Goal: Task Accomplishment & Management: Manage account settings

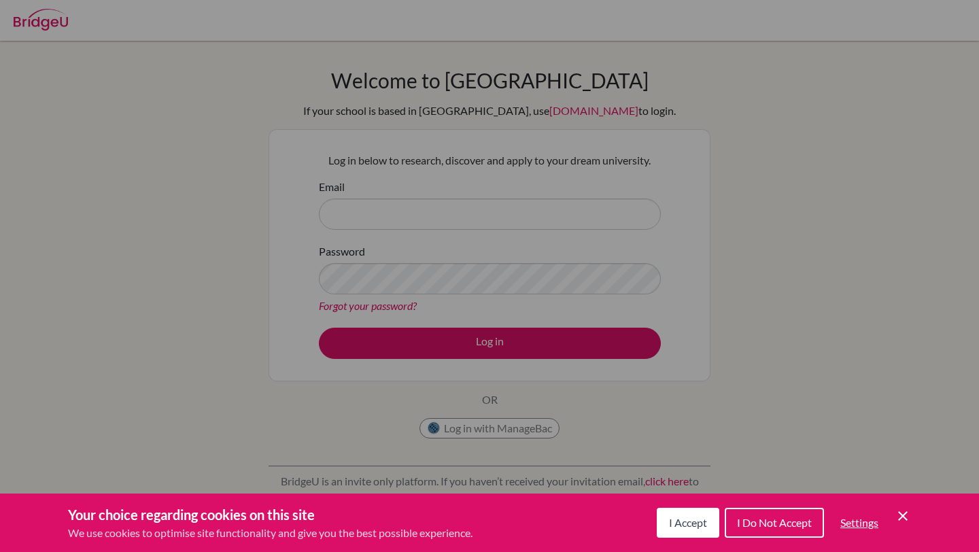
click at [462, 216] on div "Cookie Preferences" at bounding box center [489, 276] width 979 height 552
click at [697, 521] on span "I Accept" at bounding box center [688, 522] width 38 height 13
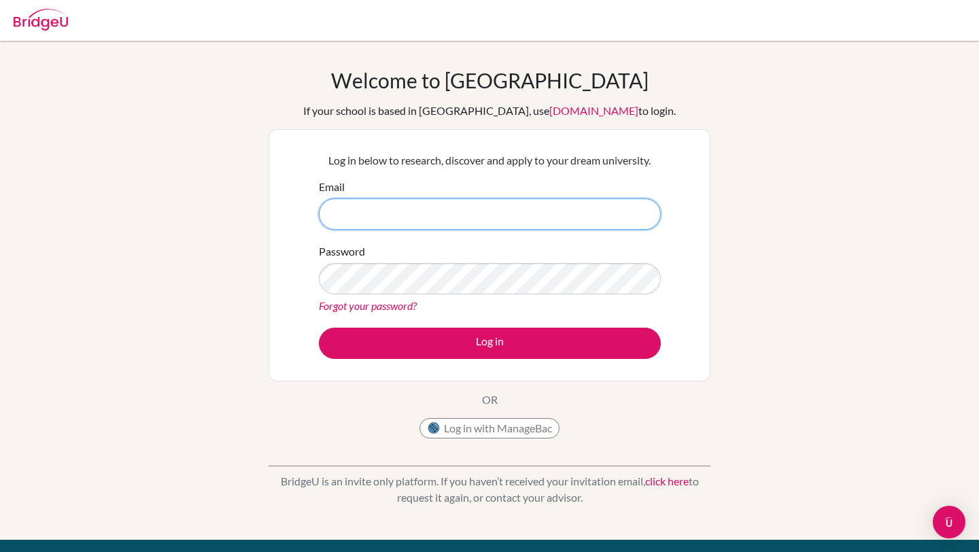
click at [466, 224] on input "Email" at bounding box center [490, 214] width 342 height 31
type input "mu.munkhtaivan@gmail.com"
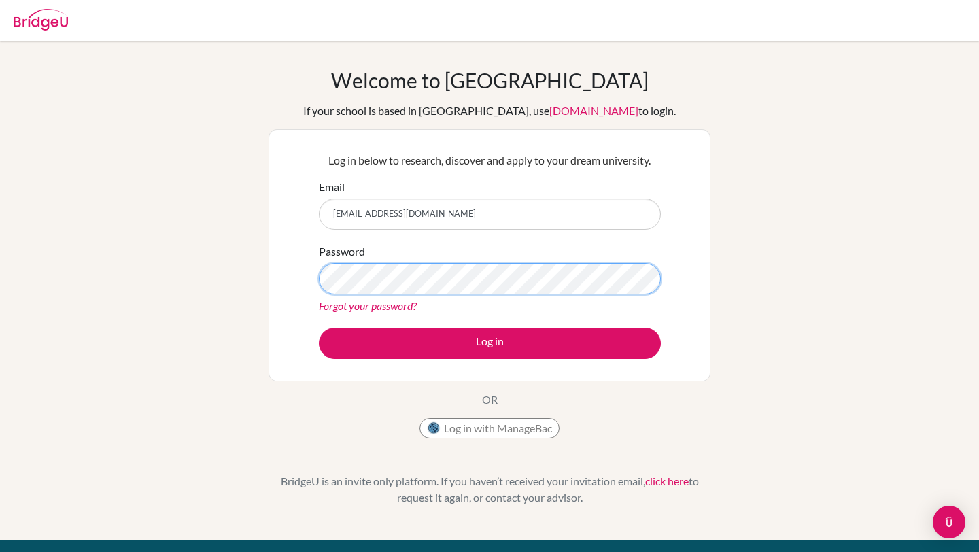
click at [319, 328] on button "Log in" at bounding box center [490, 343] width 342 height 31
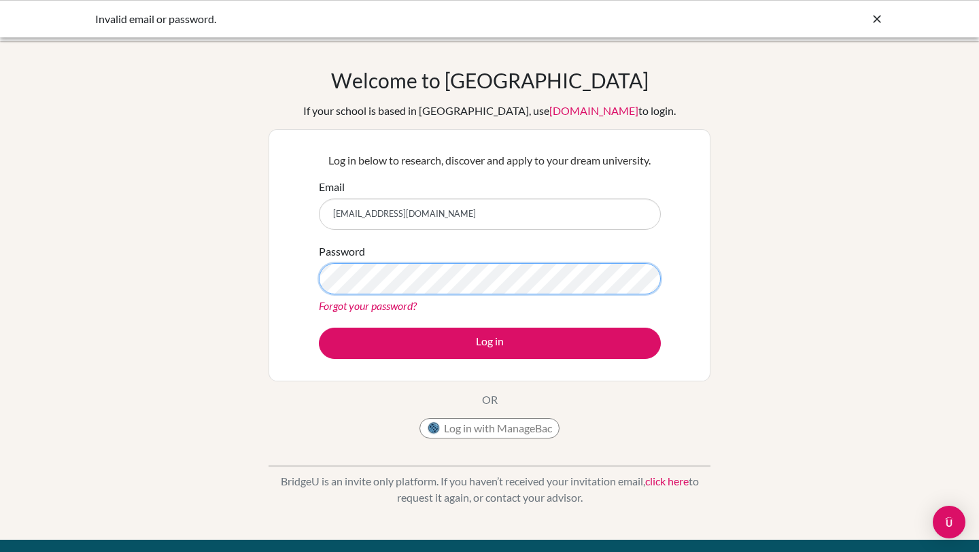
click at [319, 328] on button "Log in" at bounding box center [490, 343] width 342 height 31
click at [379, 306] on link "Forgot your password?" at bounding box center [368, 305] width 98 height 13
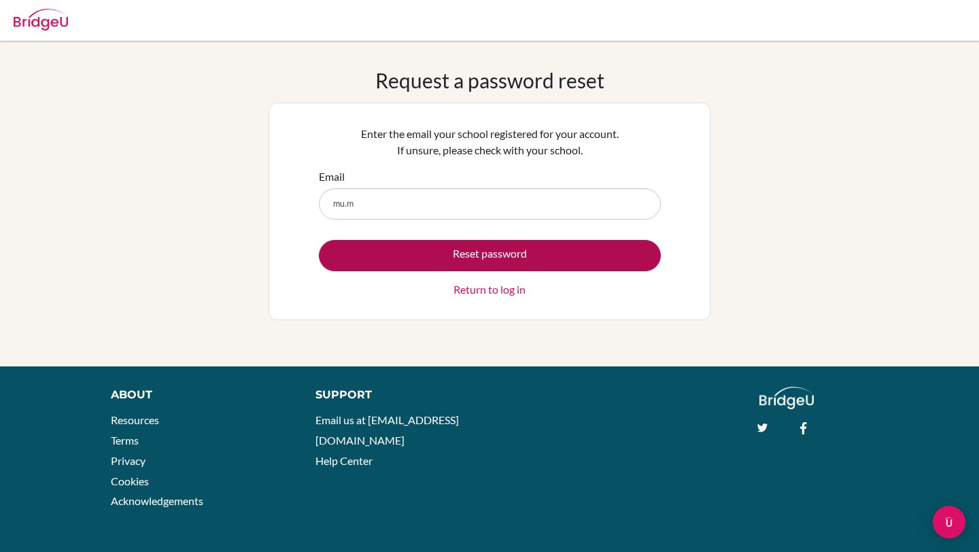
type input "[EMAIL_ADDRESS][DOMAIN_NAME]"
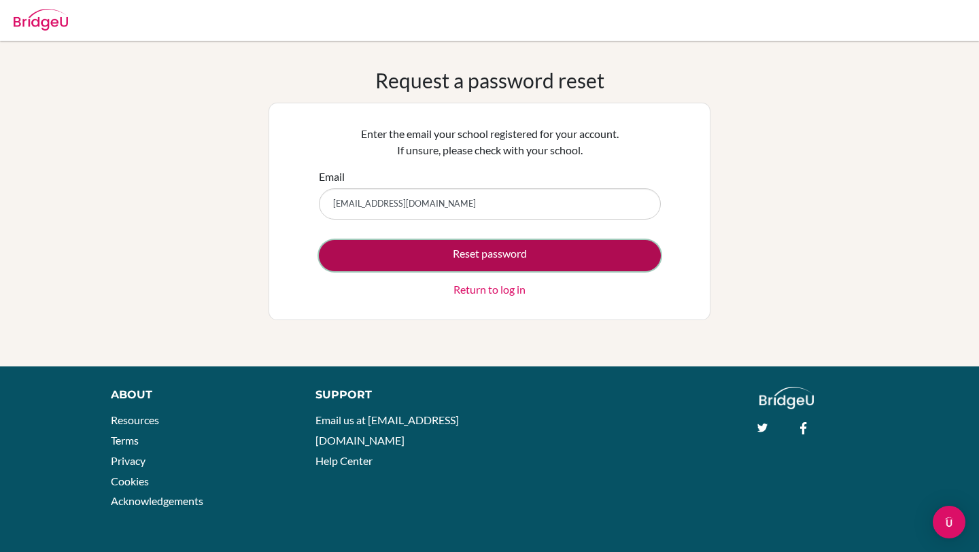
click at [477, 248] on button "Reset password" at bounding box center [490, 255] width 342 height 31
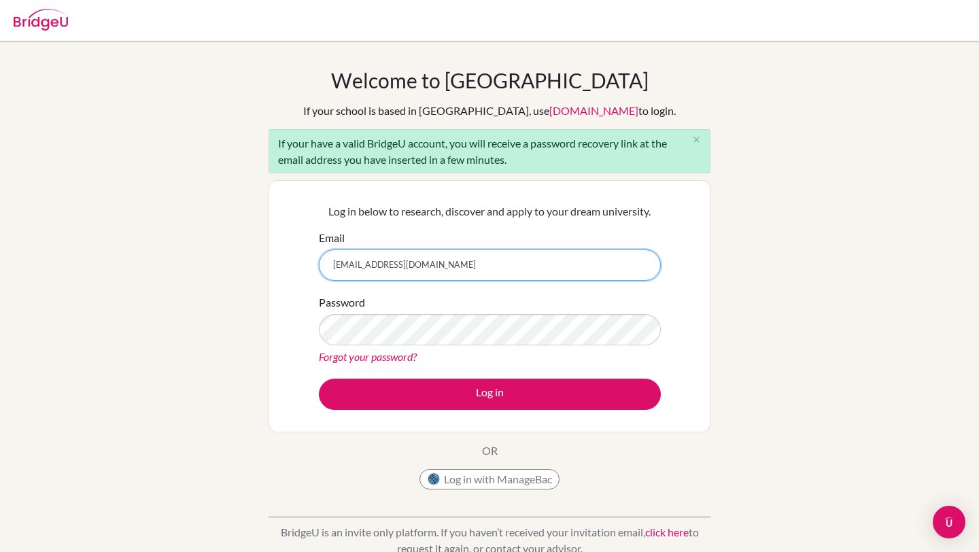
type input "munkh-erdene.m@asu.edu.mn"
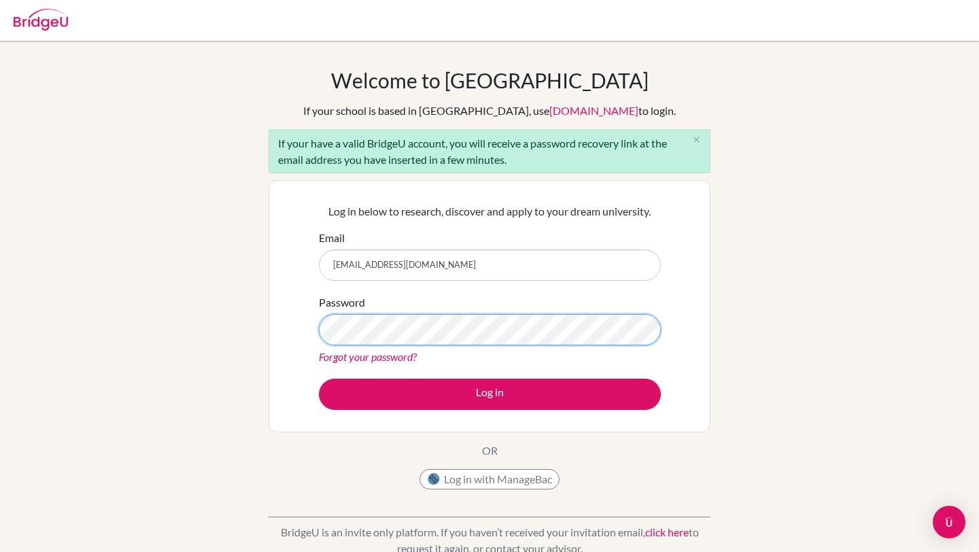
click at [319, 379] on button "Log in" at bounding box center [490, 394] width 342 height 31
